Goal: Transaction & Acquisition: Purchase product/service

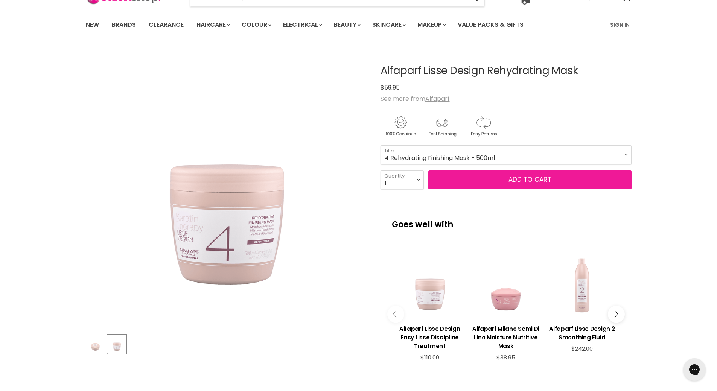
scroll to position [75, 0]
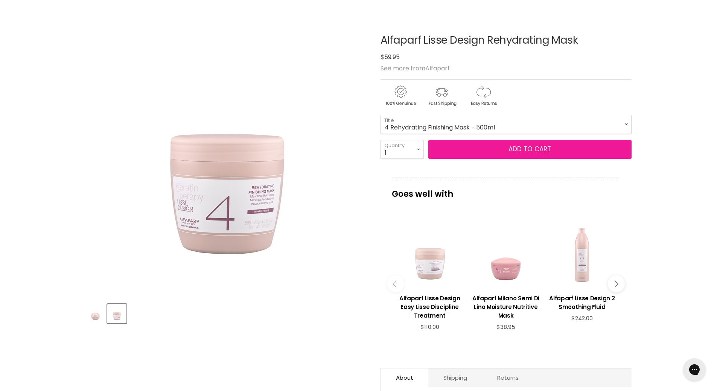
click at [532, 147] on span "Add to cart" at bounding box center [529, 148] width 43 height 9
click at [526, 149] on span "Add to cart" at bounding box center [529, 148] width 43 height 9
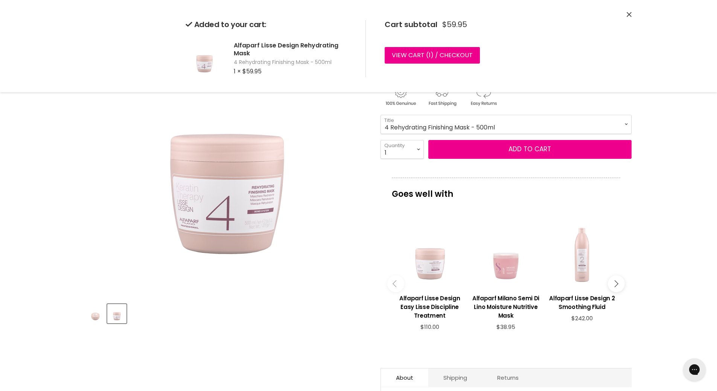
click at [509, 273] on div "Main content" at bounding box center [505, 253] width 68 height 68
click at [505, 268] on div "Main content" at bounding box center [505, 253] width 68 height 68
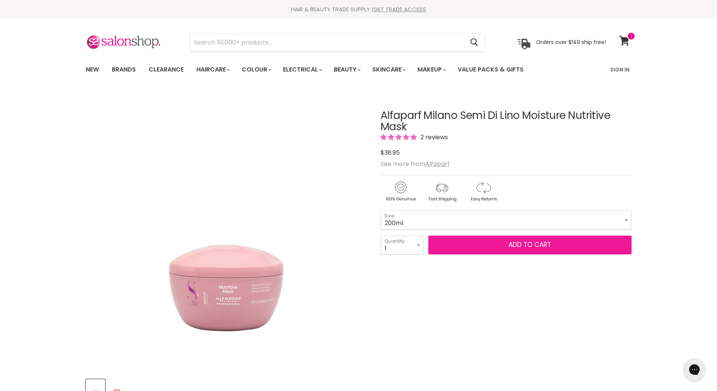
click at [525, 244] on span "Add to cart" at bounding box center [529, 244] width 43 height 9
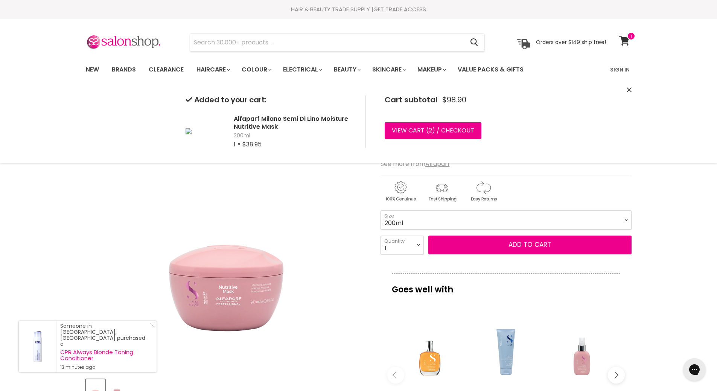
click at [429, 360] on div "Main content" at bounding box center [429, 349] width 68 height 68
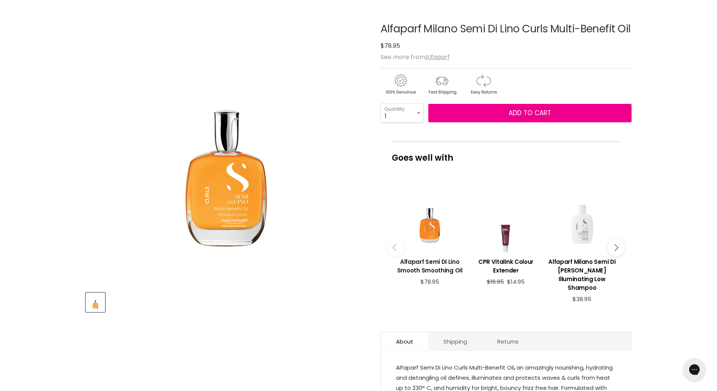
scroll to position [75, 0]
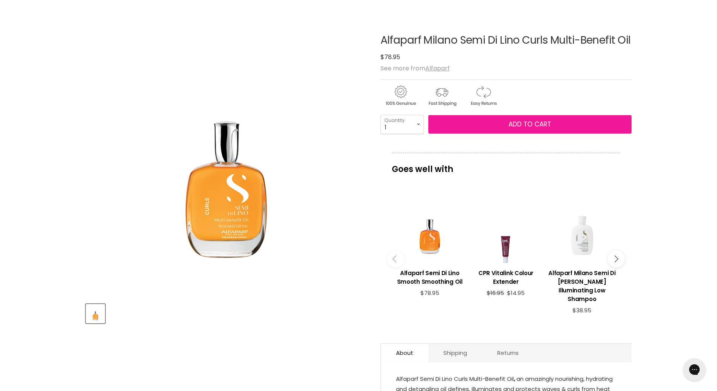
click at [539, 127] on span "Add to cart" at bounding box center [529, 124] width 43 height 9
click at [530, 125] on span "Add to cart" at bounding box center [529, 124] width 43 height 9
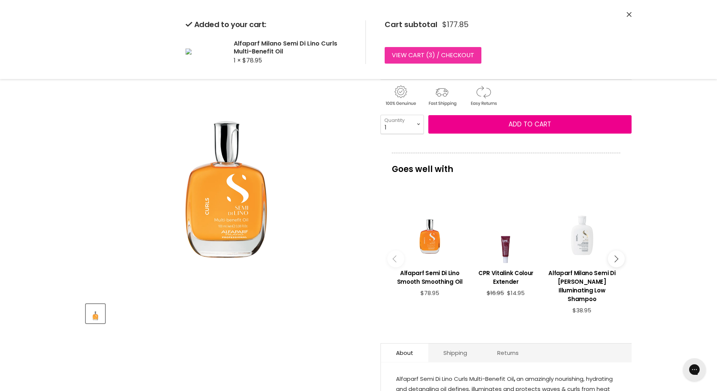
click at [411, 55] on link "View cart ( 3 ) / Checkout" at bounding box center [432, 55] width 97 height 17
